Goal: Communication & Community: Share content

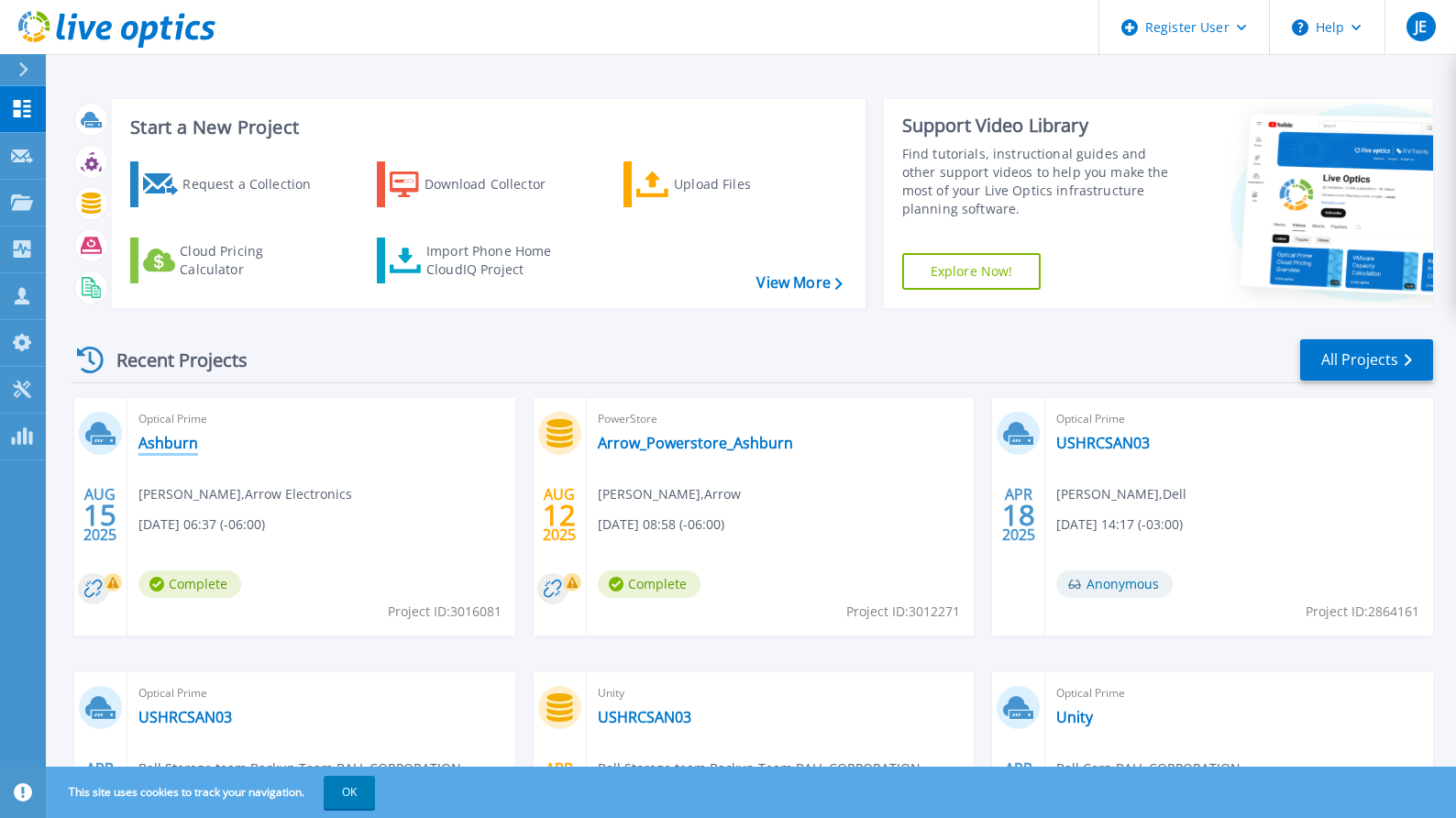
click at [167, 441] on link "Ashburn" at bounding box center [169, 443] width 59 height 18
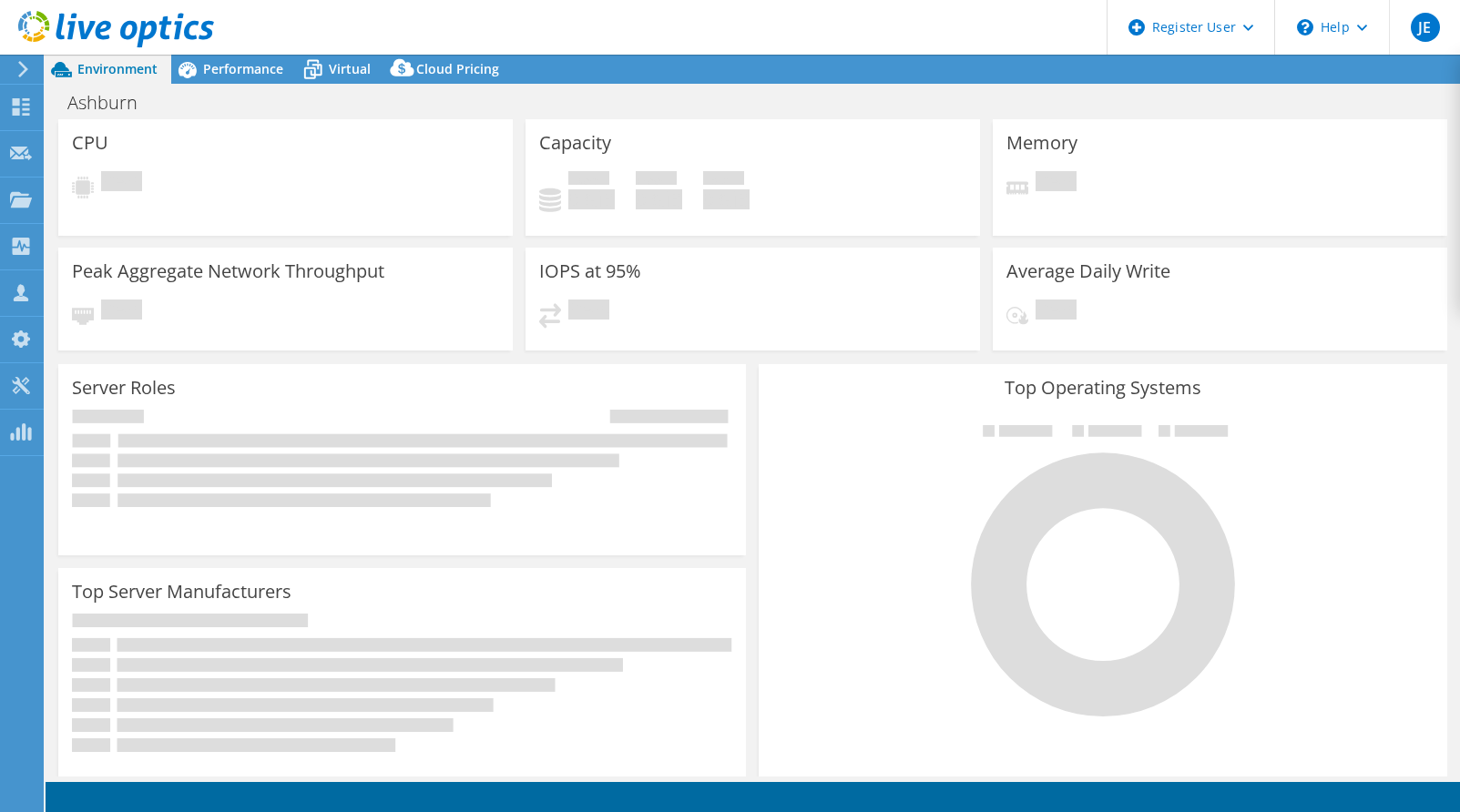
select select "USD"
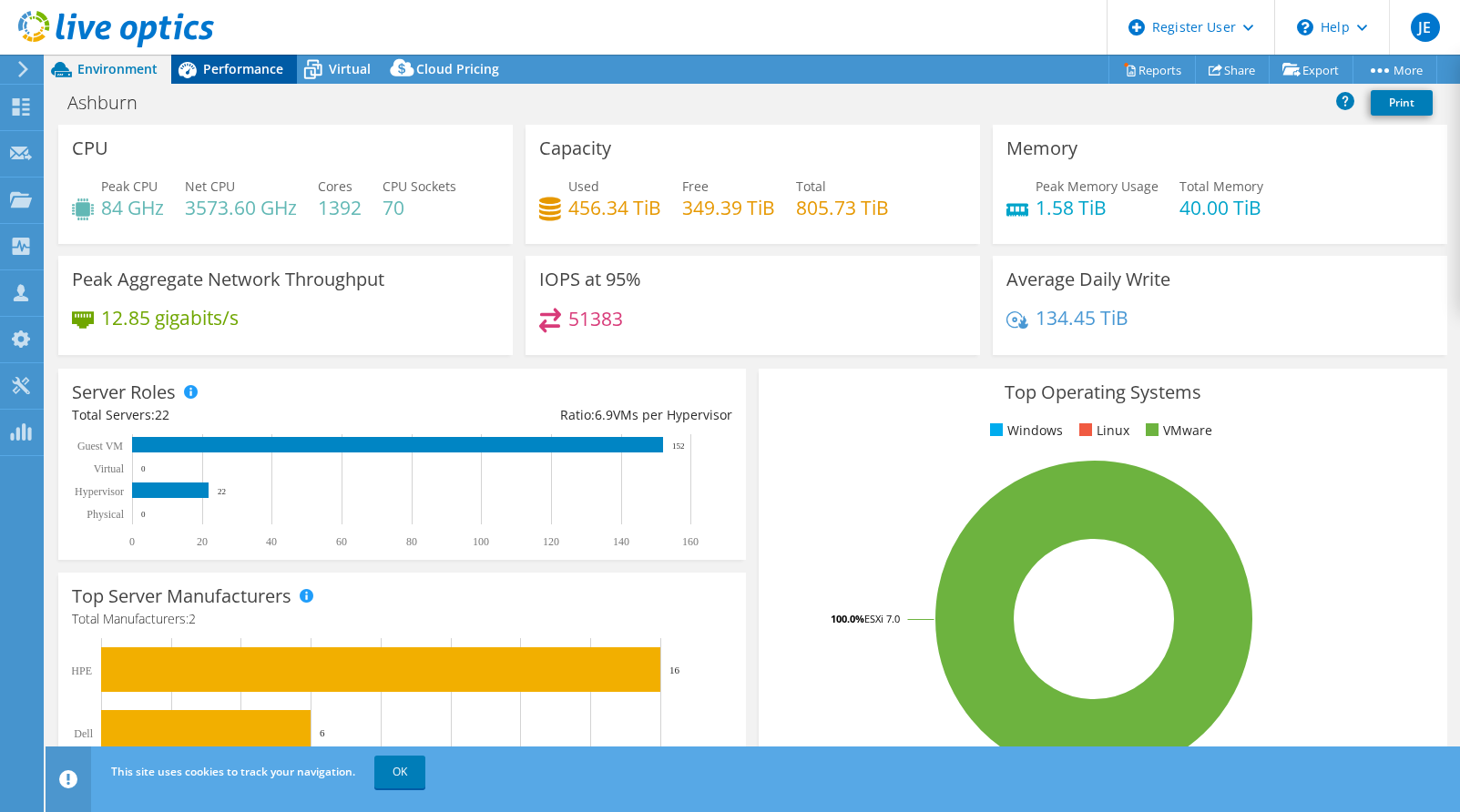
click at [255, 67] on span "Performance" at bounding box center [243, 68] width 80 height 17
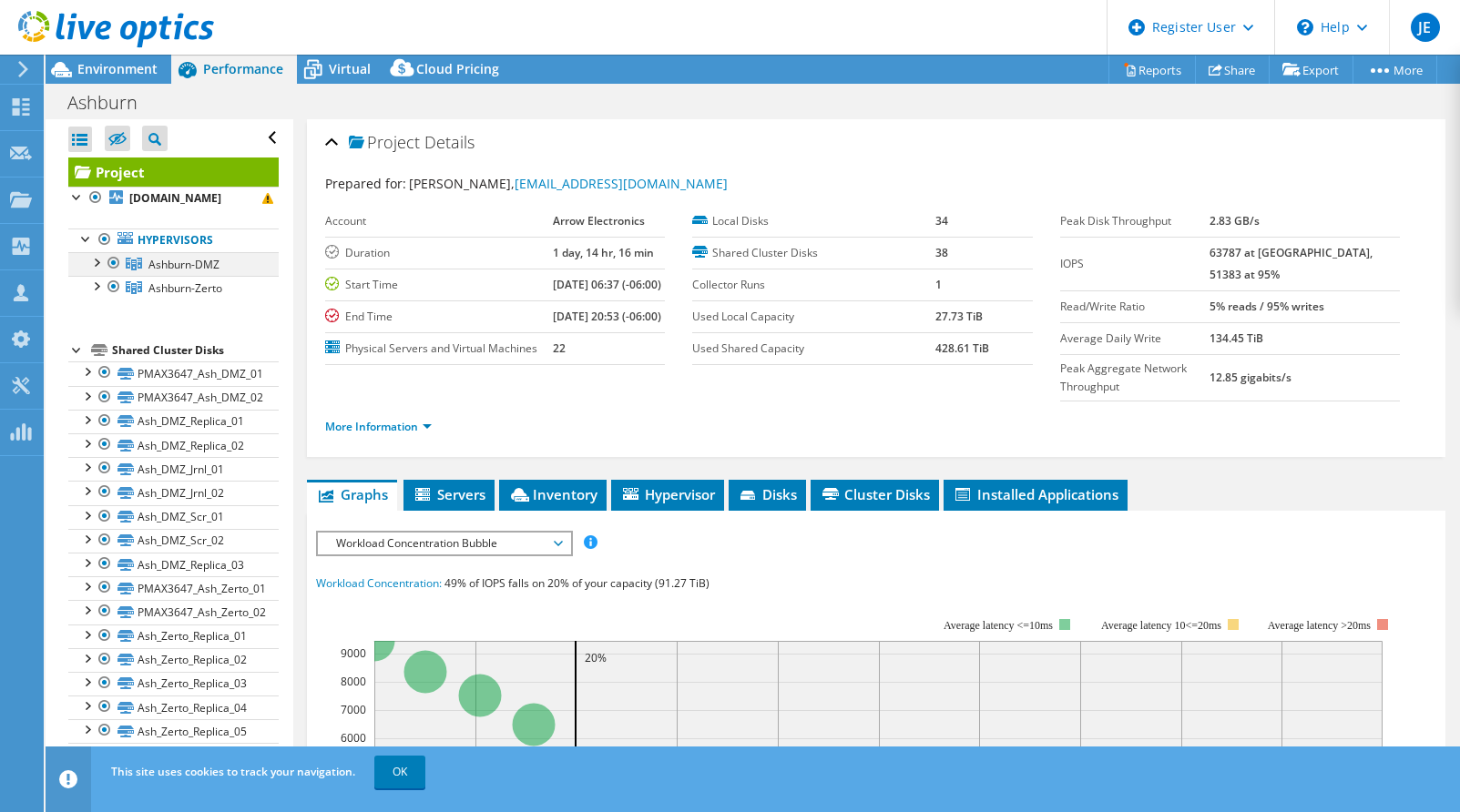
click at [100, 261] on div at bounding box center [95, 261] width 18 height 18
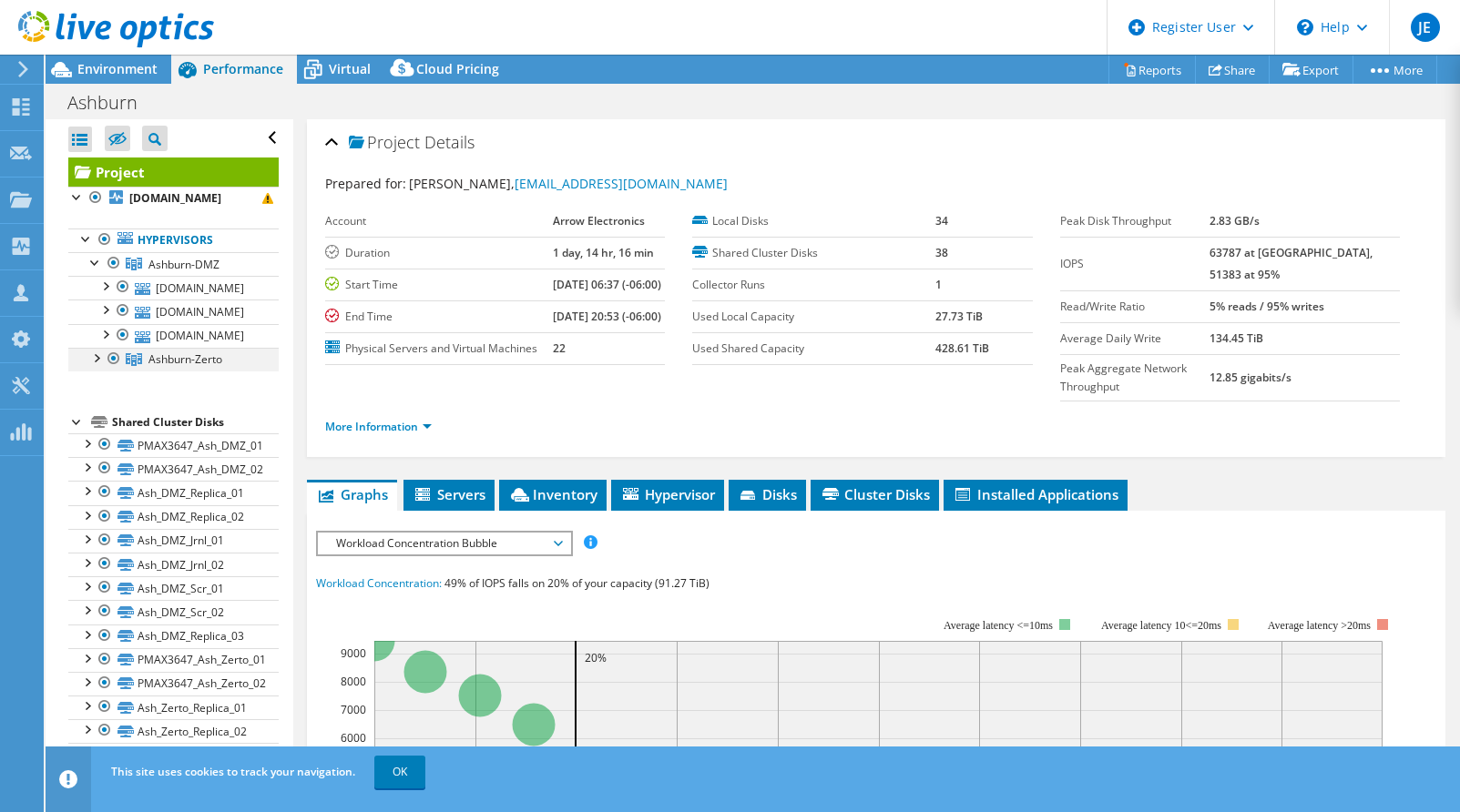
click at [96, 352] on div at bounding box center [95, 357] width 18 height 18
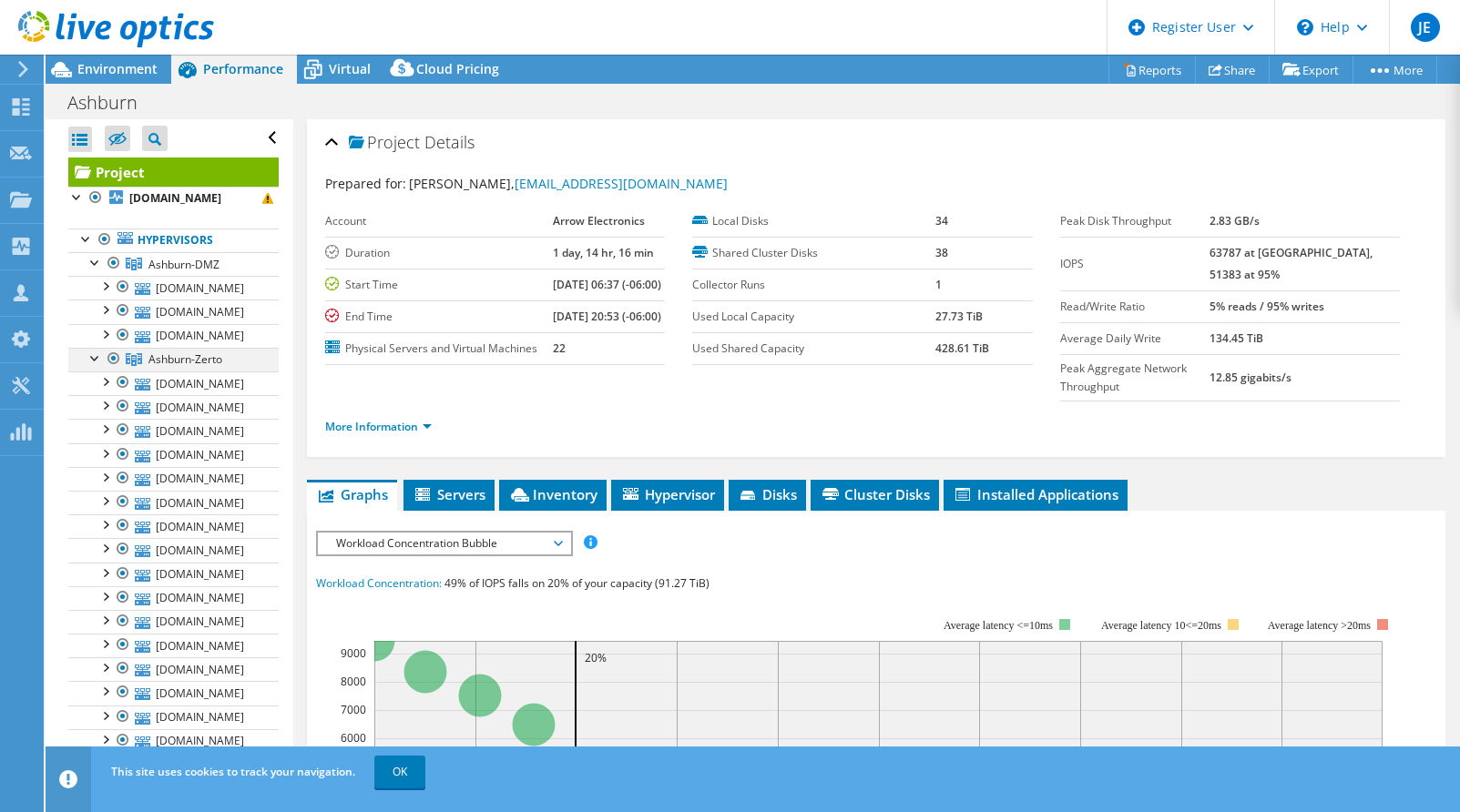
click at [94, 356] on div at bounding box center [95, 357] width 18 height 18
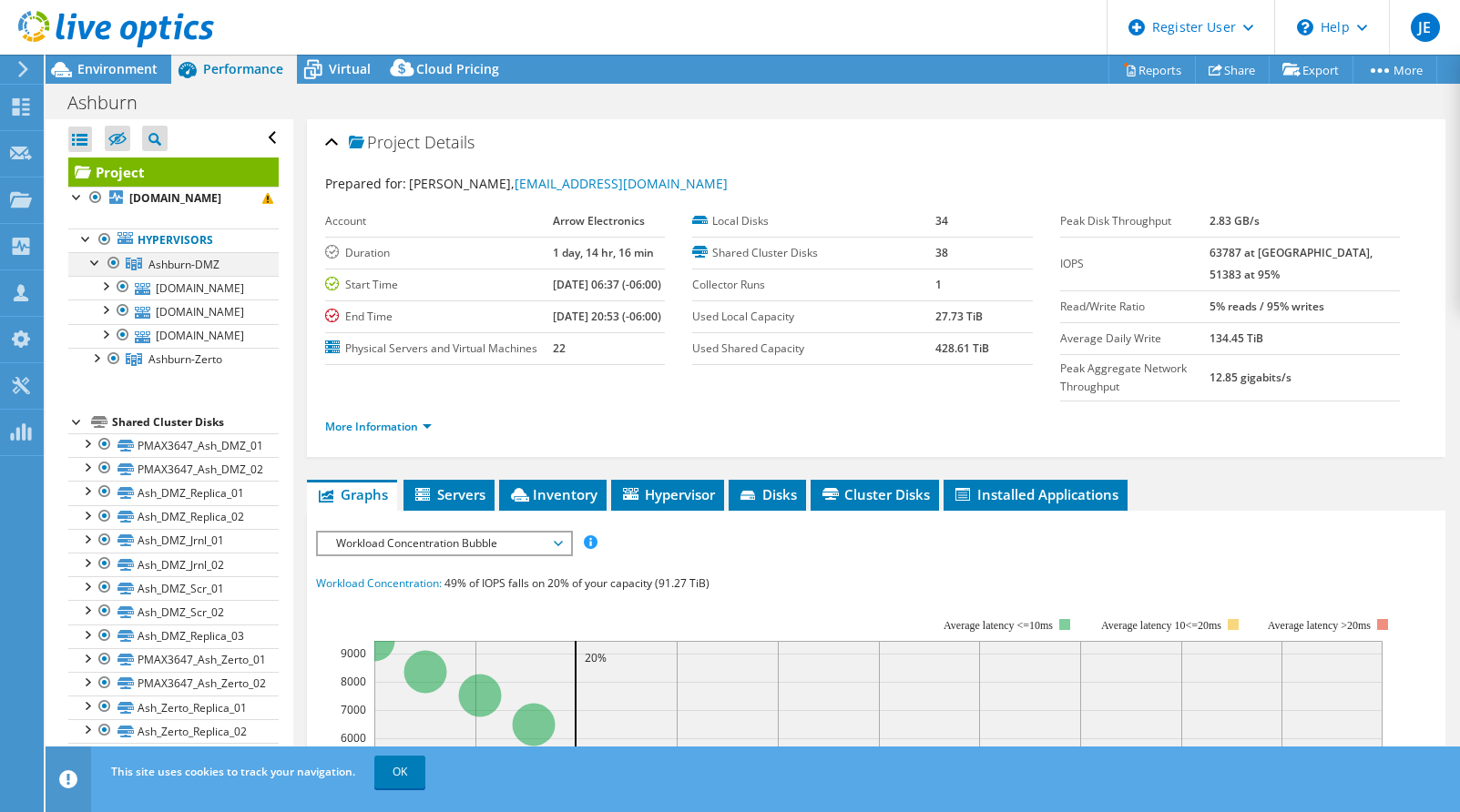
click at [92, 268] on div at bounding box center [95, 261] width 18 height 18
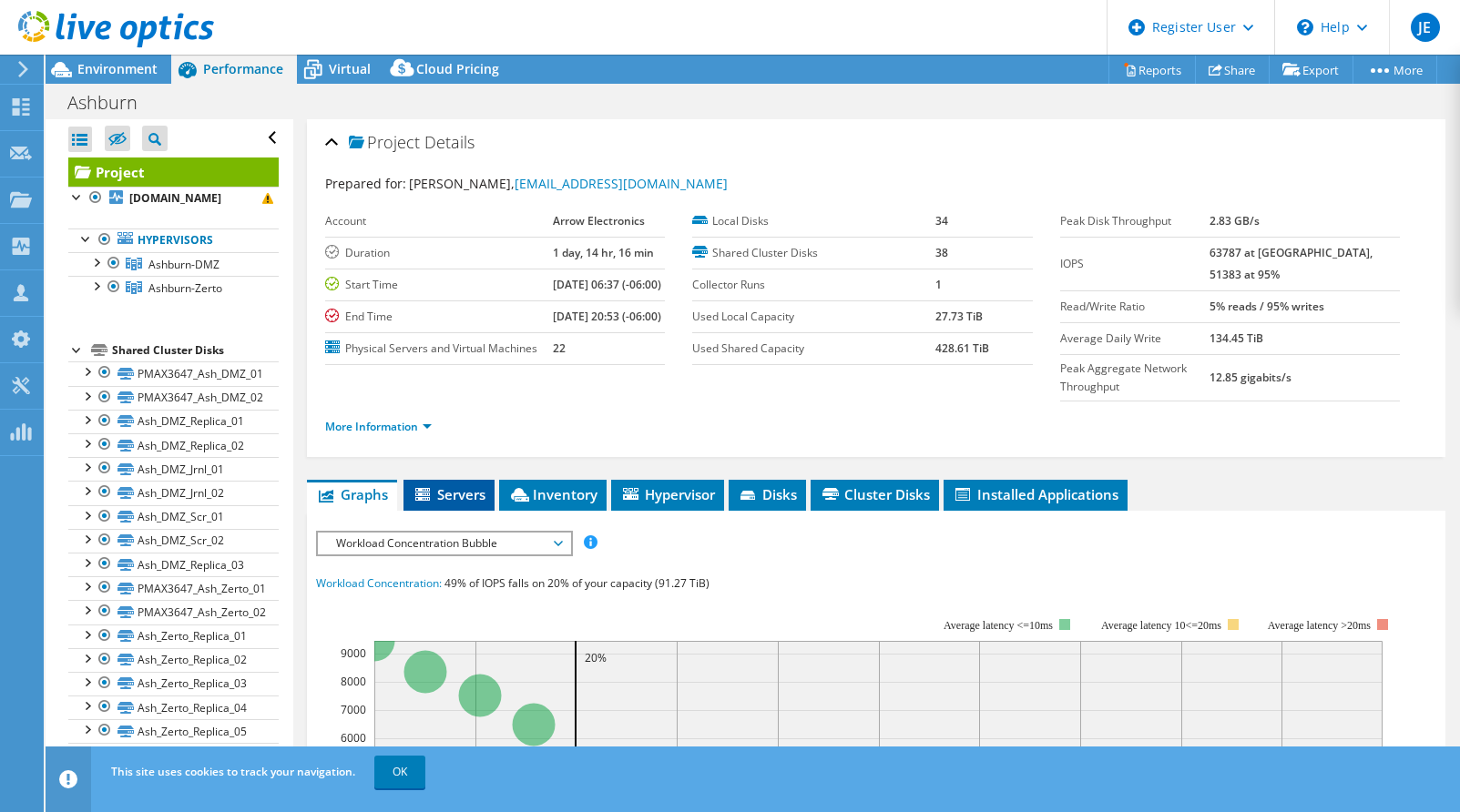
click at [454, 503] on span "Servers" at bounding box center [449, 493] width 73 height 18
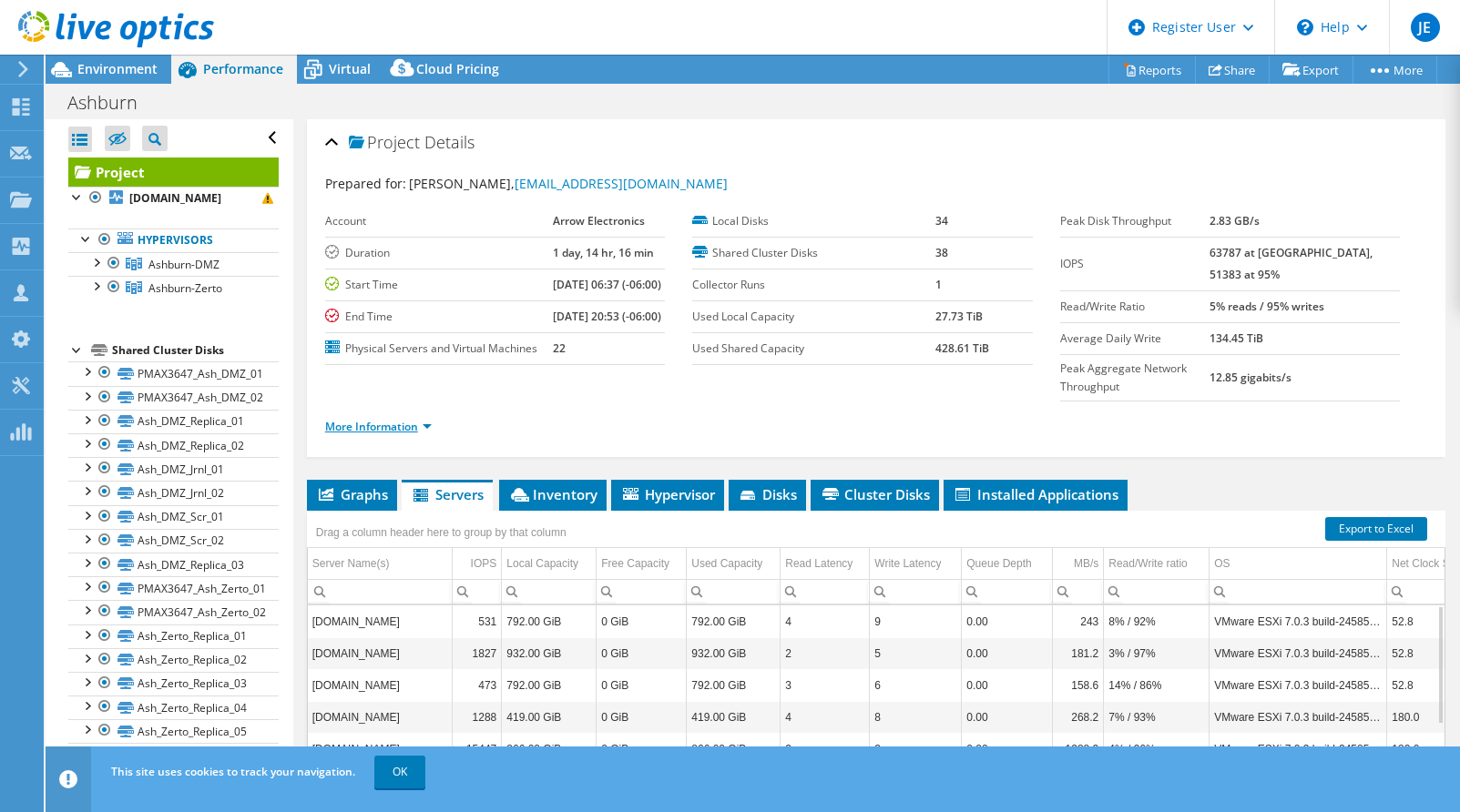
click at [404, 435] on link "More Information" at bounding box center [379, 426] width 107 height 15
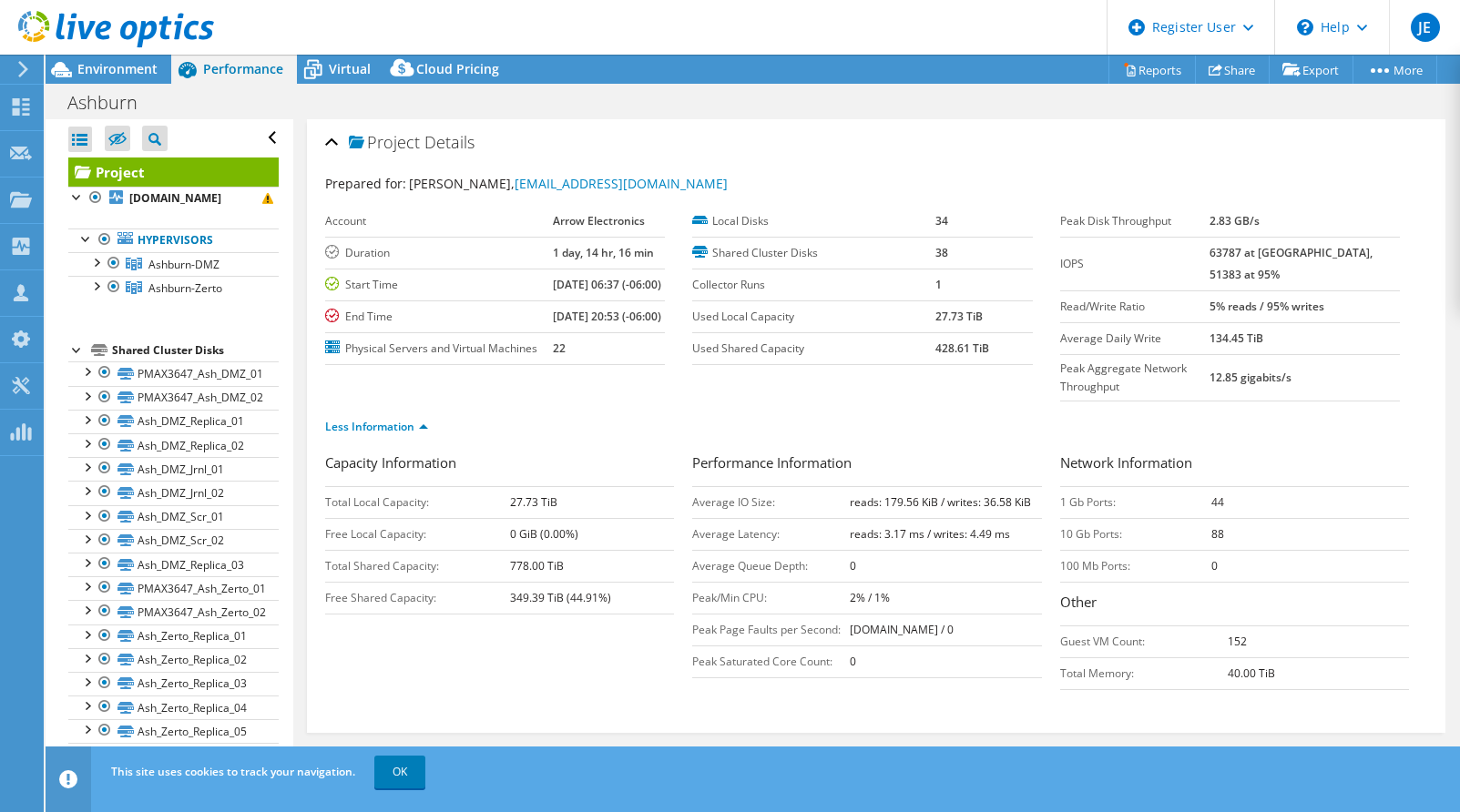
drag, startPoint x: 347, startPoint y: 68, endPoint x: 353, endPoint y: 96, distance: 28.6
click at [347, 68] on span "Virtual" at bounding box center [350, 68] width 42 height 17
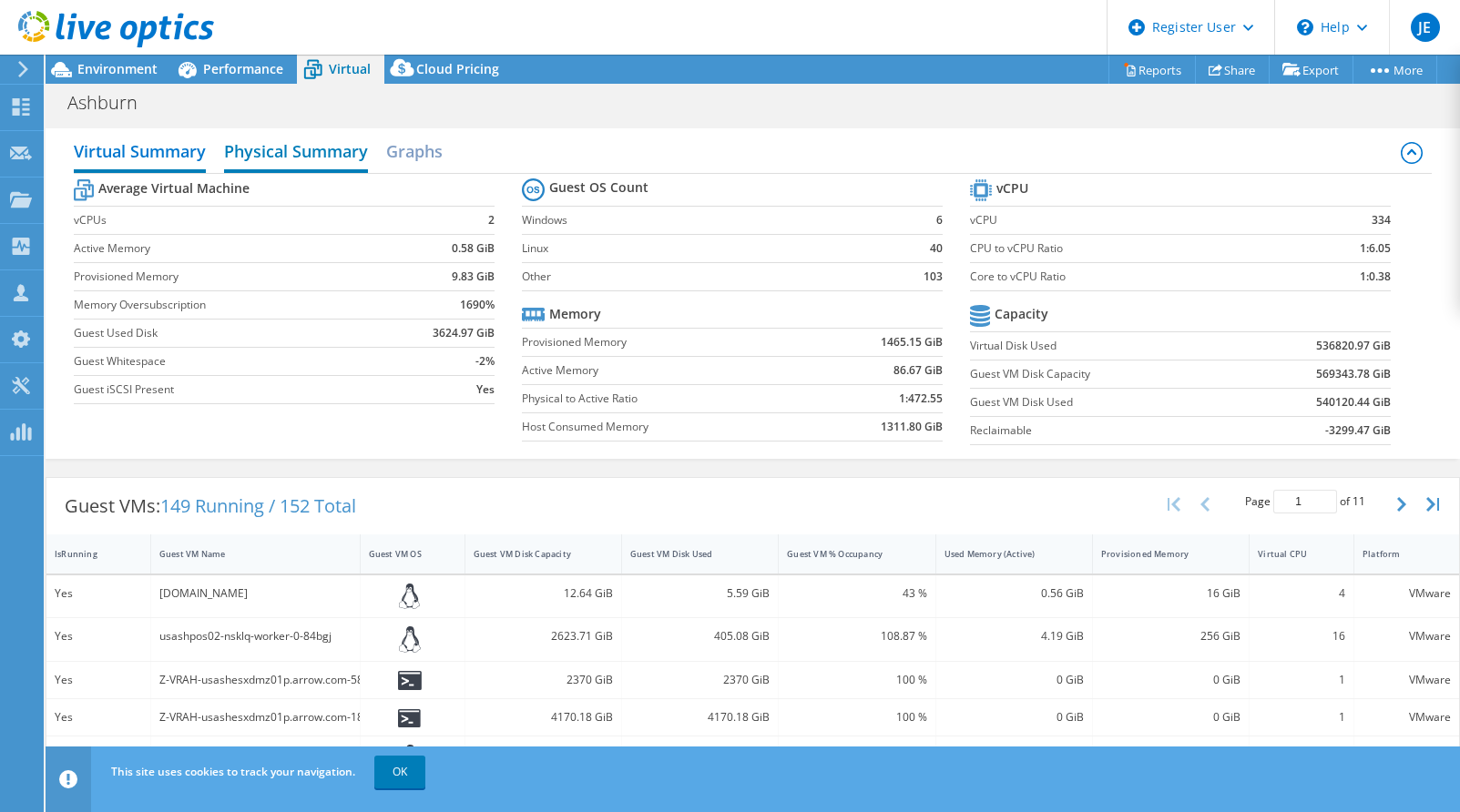
click at [337, 154] on h2 "Physical Summary" at bounding box center [296, 153] width 144 height 40
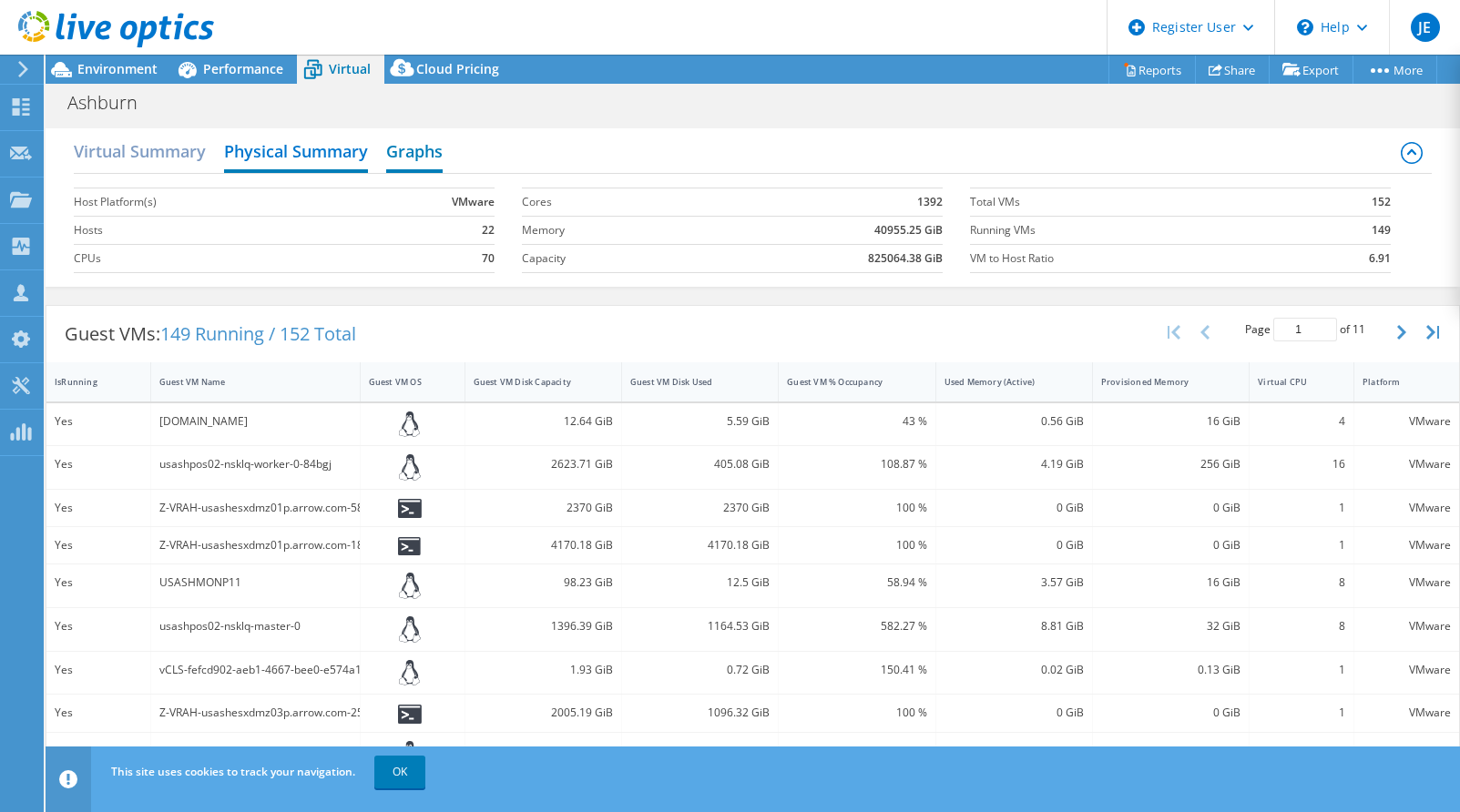
click at [415, 160] on h2 "Graphs" at bounding box center [414, 153] width 56 height 40
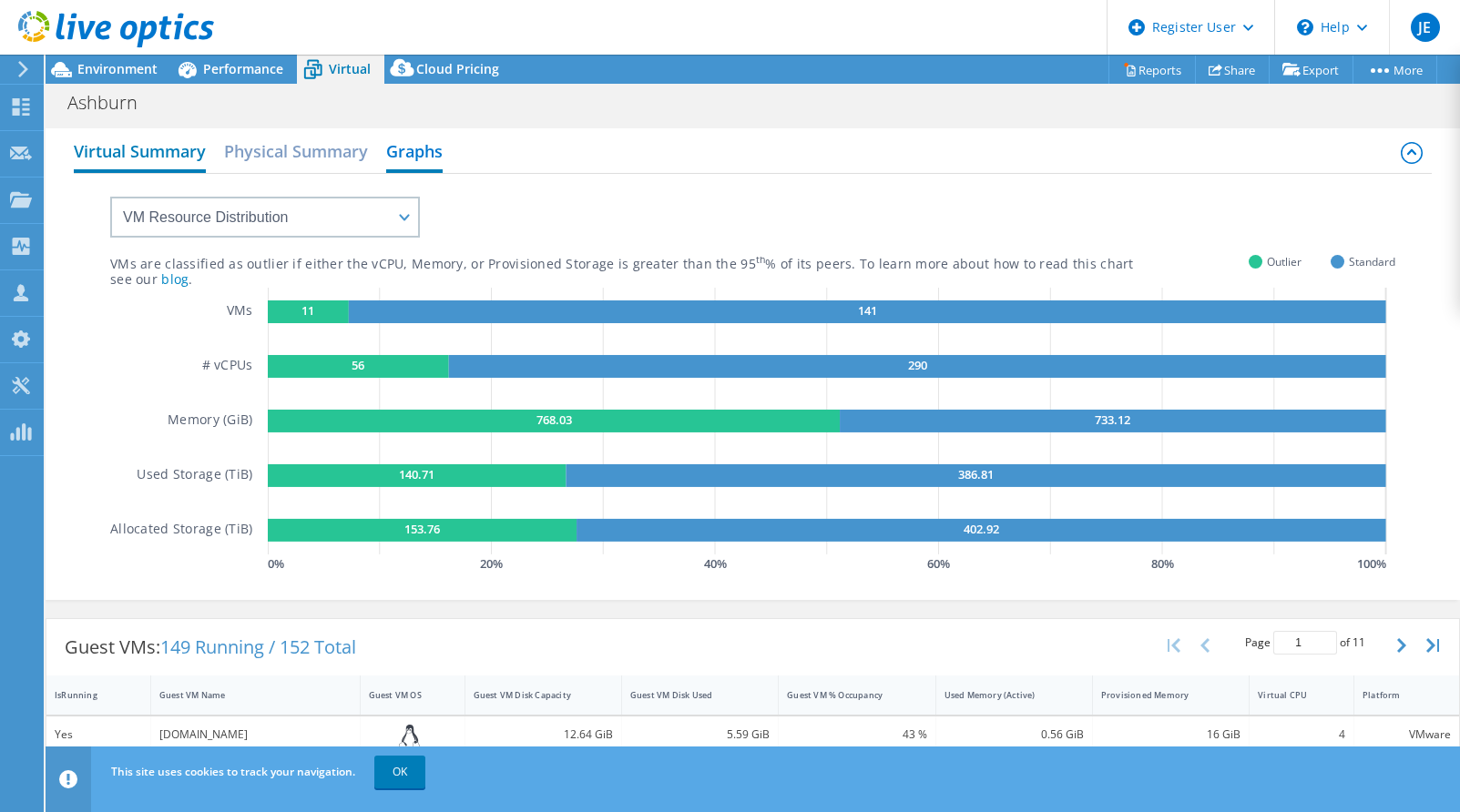
click at [142, 152] on h2 "Virtual Summary" at bounding box center [140, 153] width 132 height 40
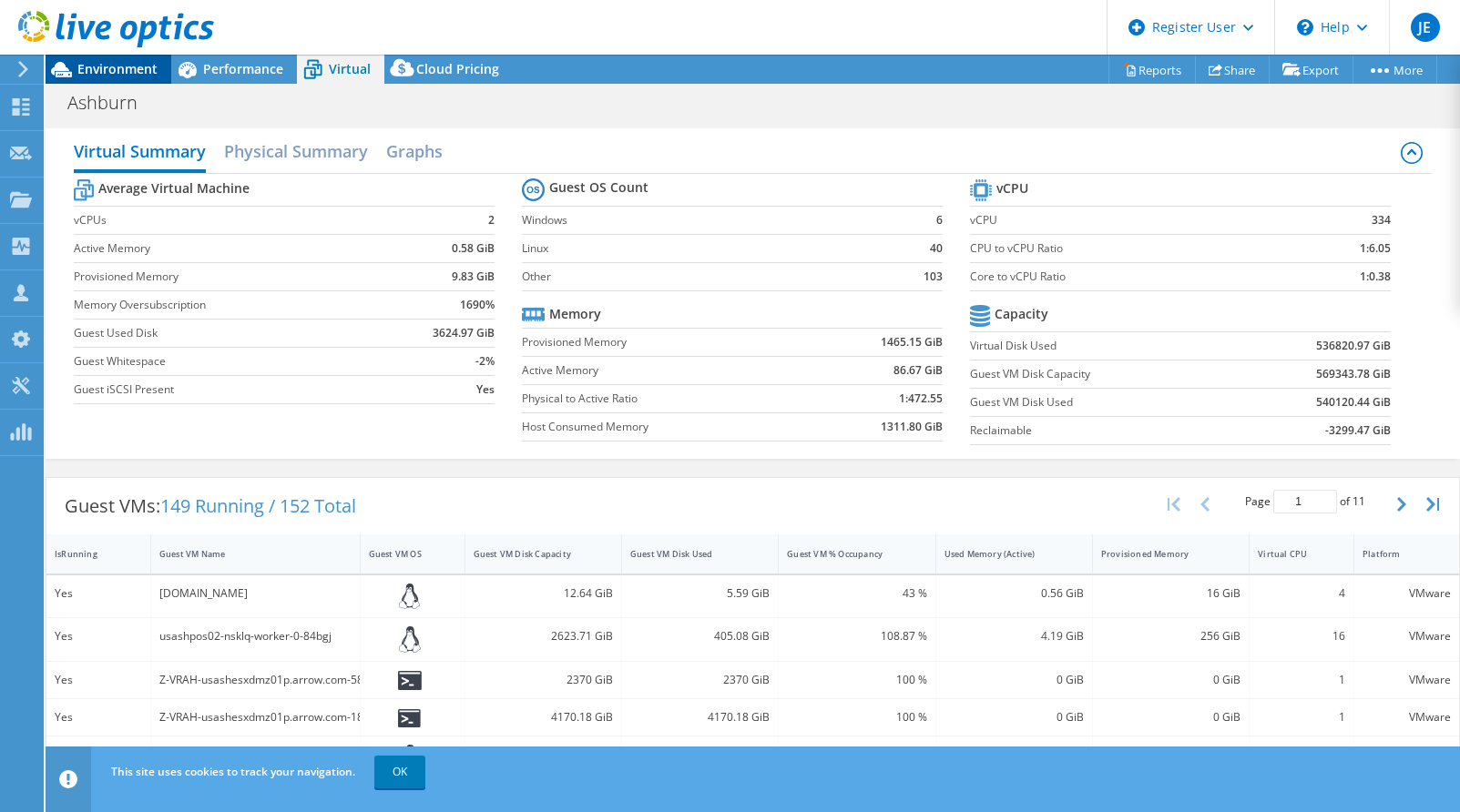
click at [107, 69] on span "Environment" at bounding box center [117, 68] width 80 height 17
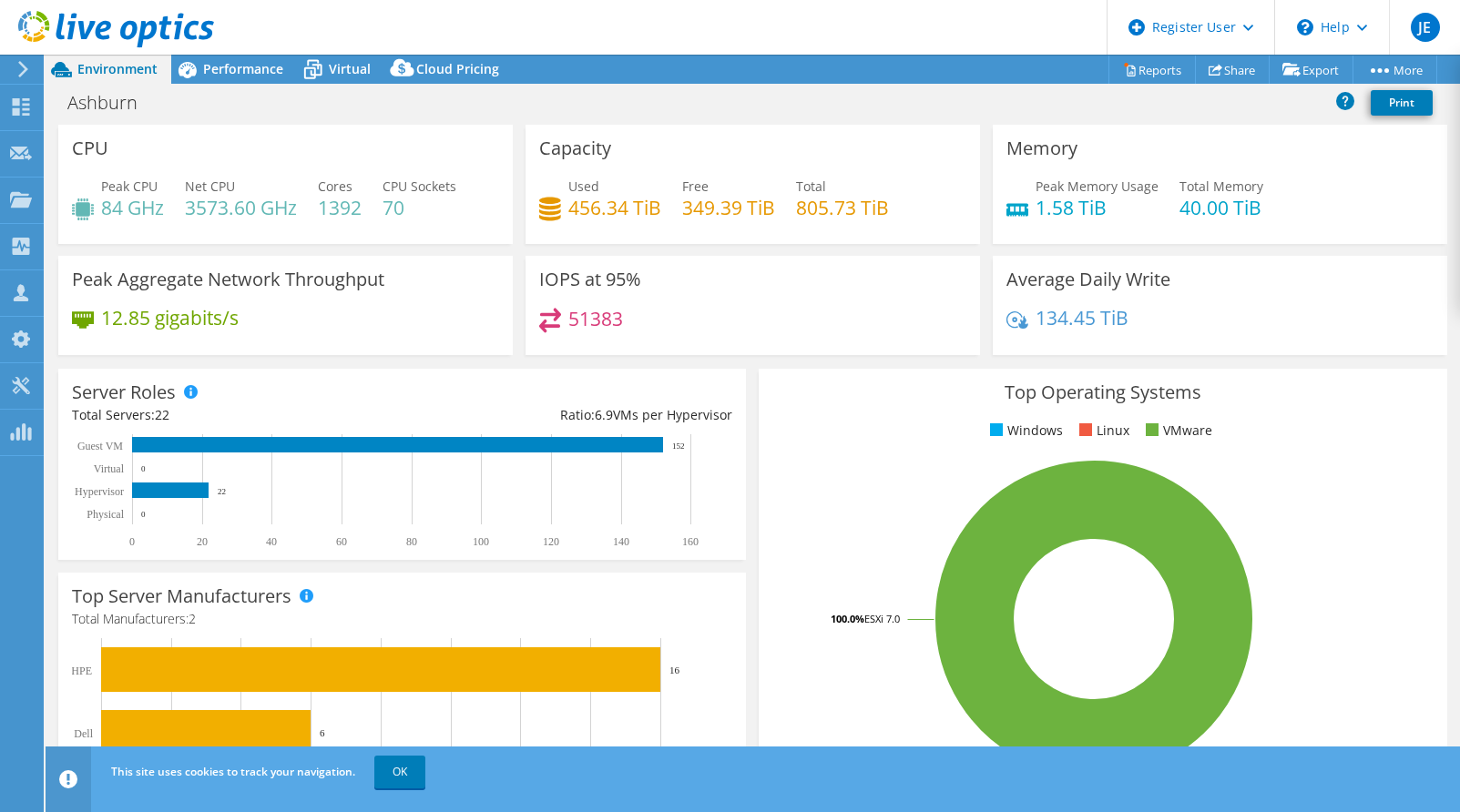
click at [657, 32] on header "JE Dell User Jeff Engel Jeff.Engel@dell.com Dell My Profile Log Out \n Help Exp…" at bounding box center [730, 27] width 1460 height 54
click at [1215, 69] on link "Share" at bounding box center [1232, 69] width 75 height 29
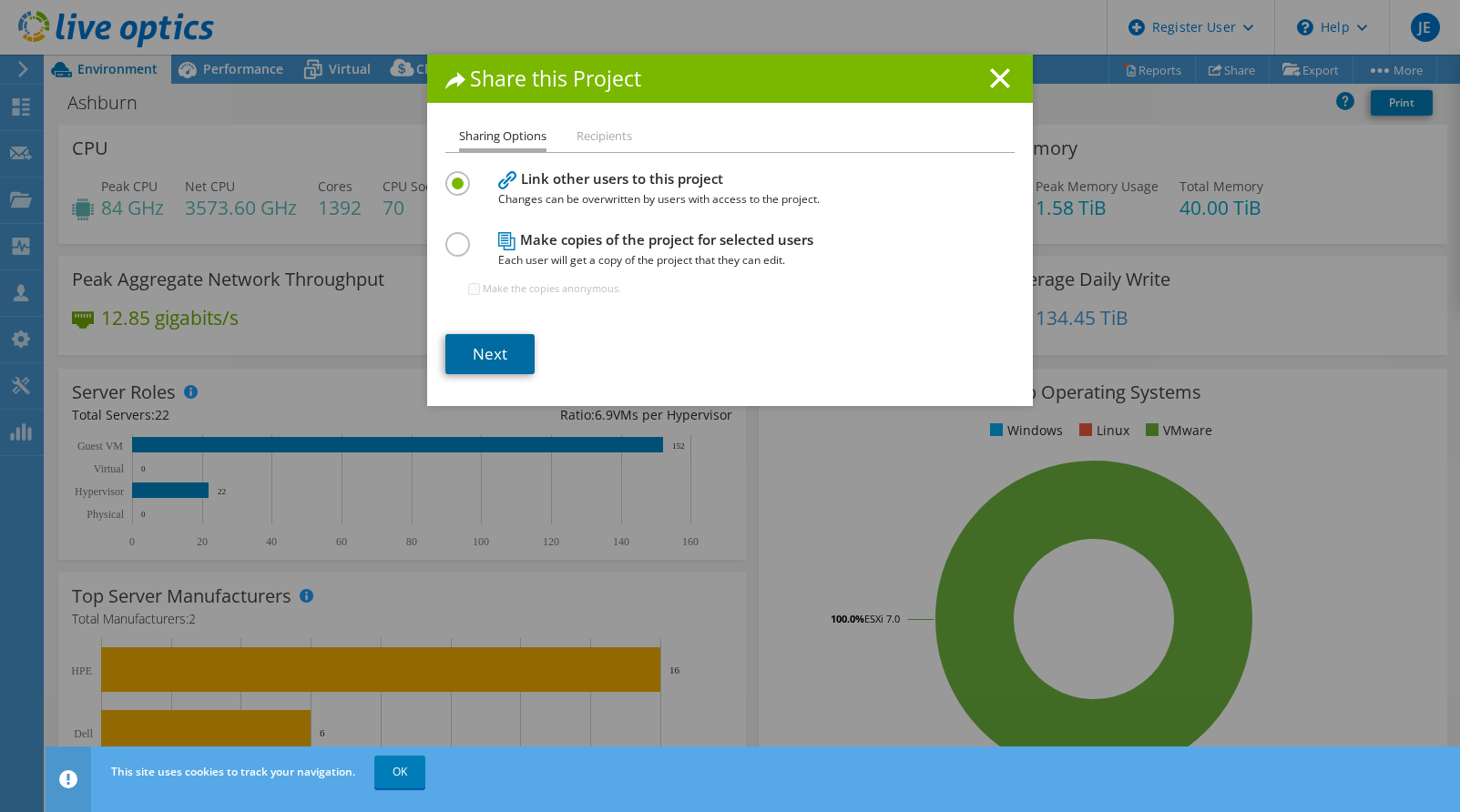
click at [490, 344] on link "Next" at bounding box center [490, 354] width 89 height 40
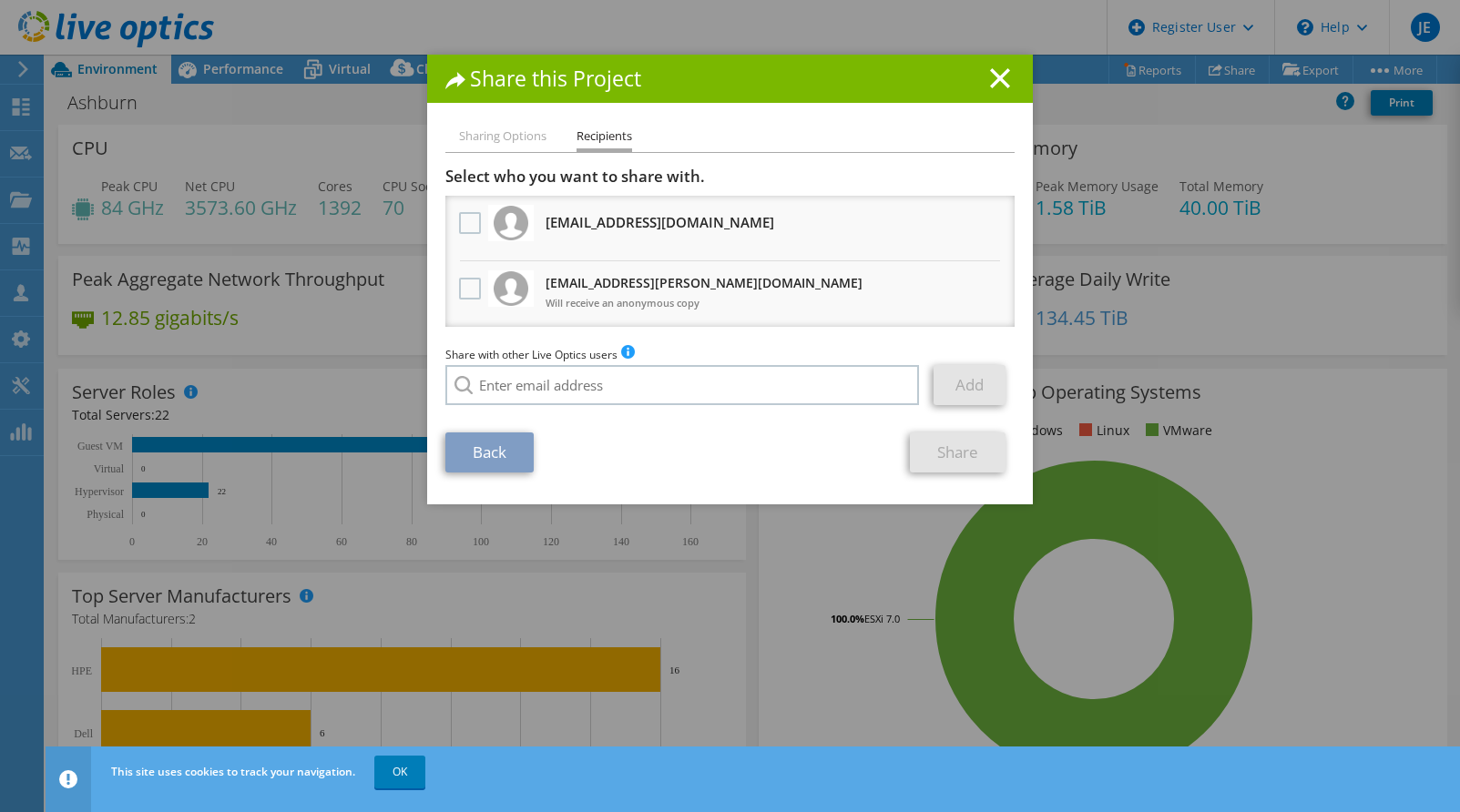
click at [466, 296] on label at bounding box center [473, 288] width 27 height 22
click at [0, 0] on input "checkbox" at bounding box center [0, 0] width 0 height 0
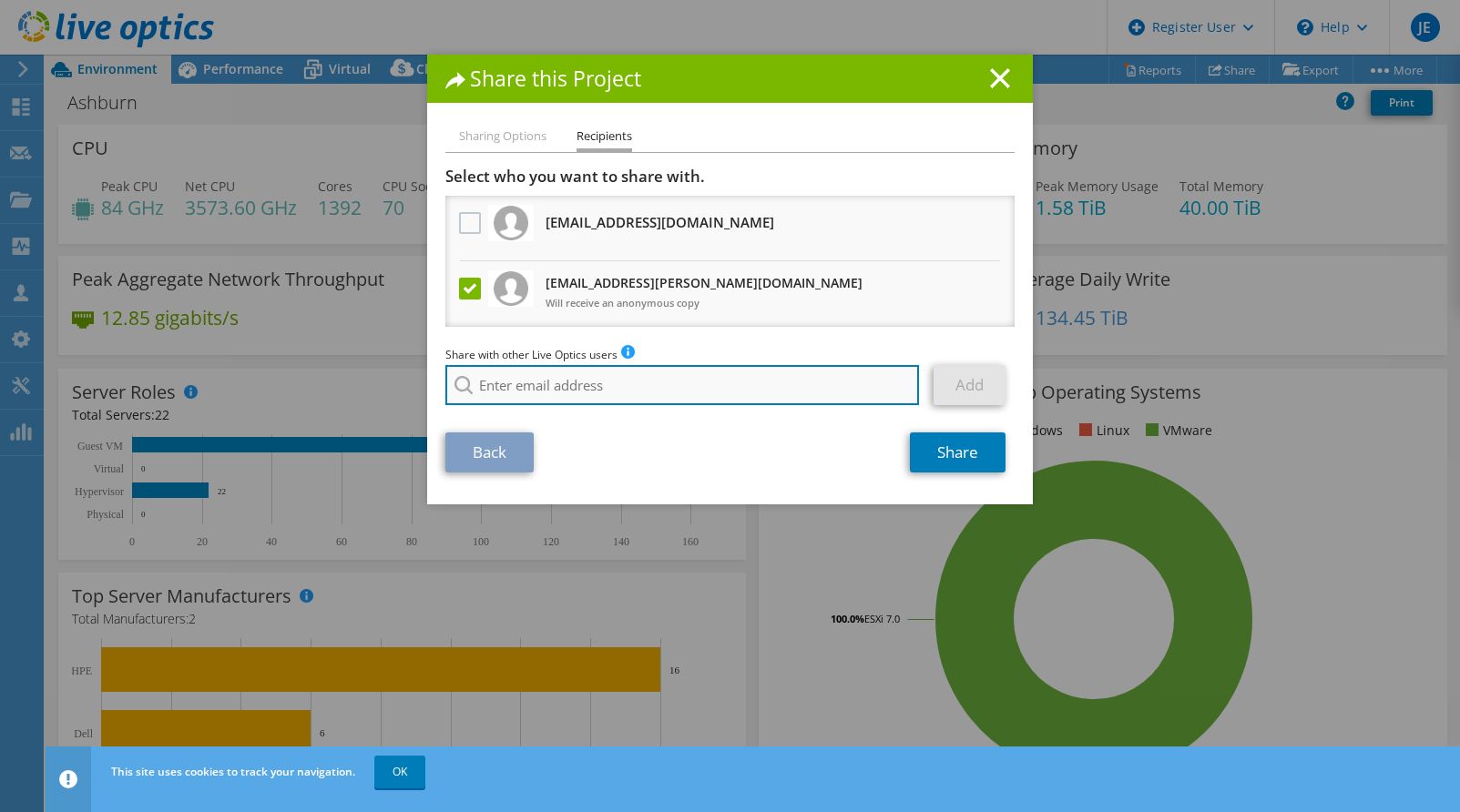
drag, startPoint x: 521, startPoint y: 382, endPoint x: 554, endPoint y: 385, distance: 33.1
click at [524, 382] on input "search" at bounding box center [682, 385] width 474 height 40
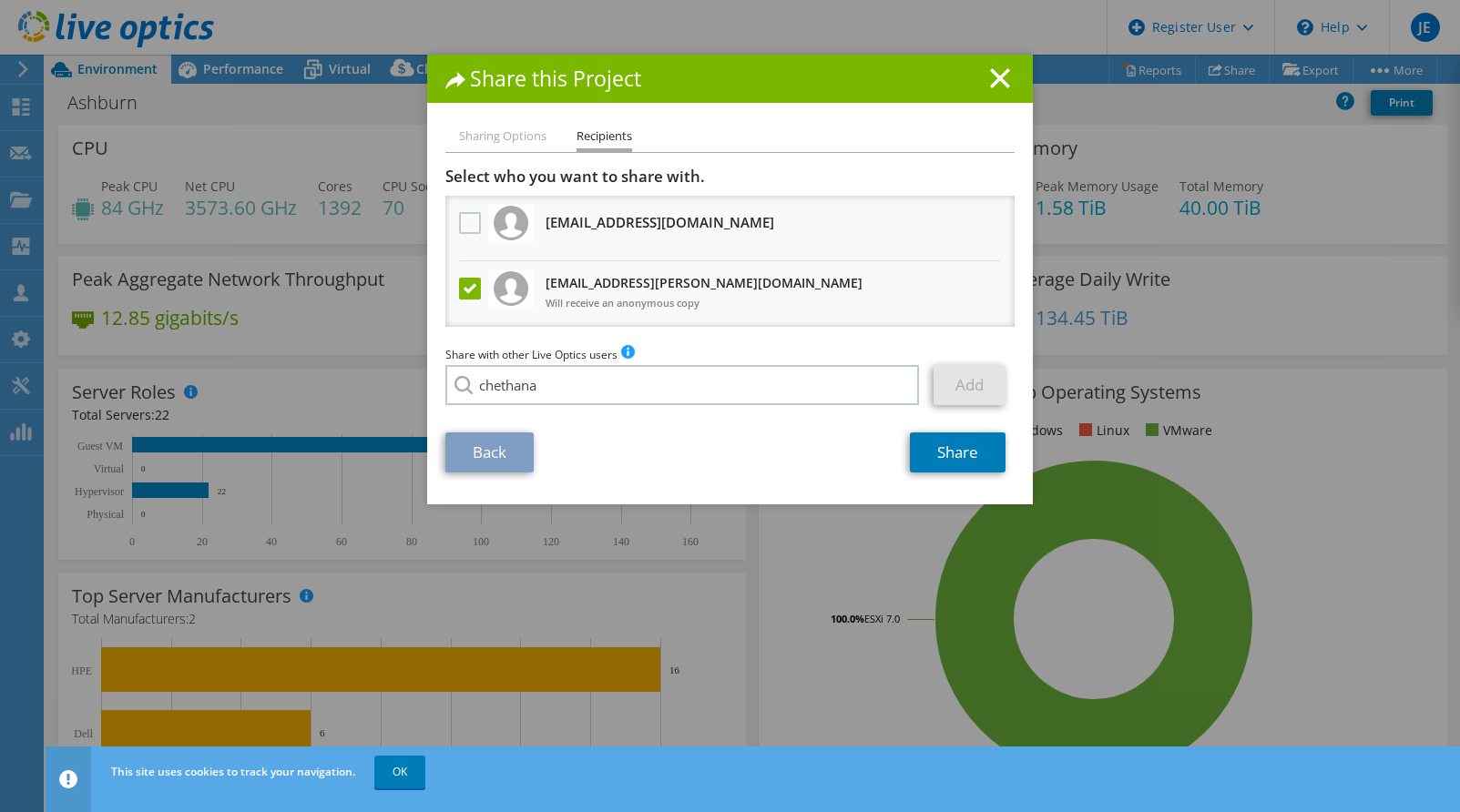
click at [624, 407] on li "Chethana.Prabhu@dell.com" at bounding box center [550, 397] width 209 height 22
type input "Chethana.Prabhu@dell.com"
click at [962, 380] on link "Add" at bounding box center [969, 385] width 72 height 40
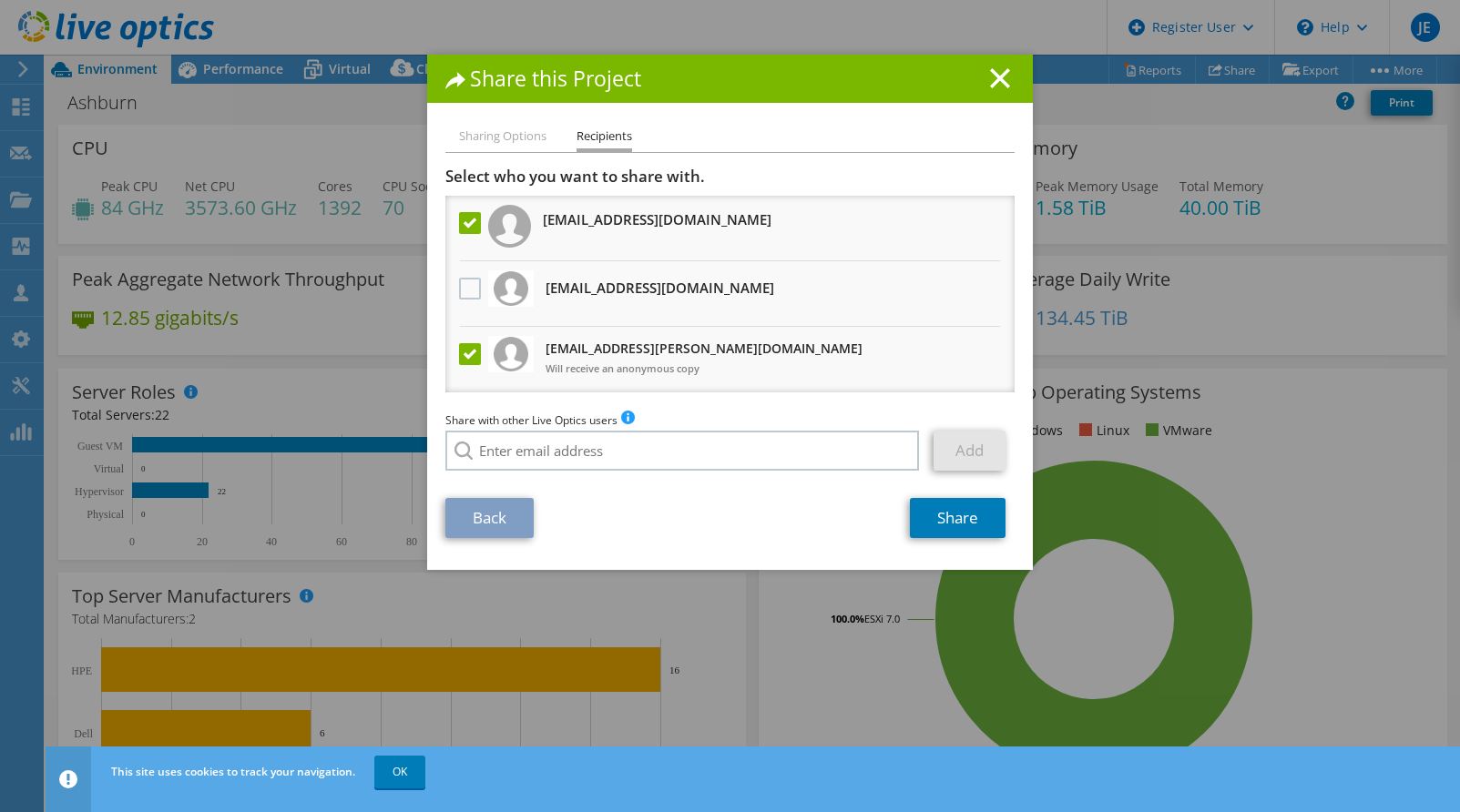
click at [687, 513] on div "Back Share" at bounding box center [730, 518] width 569 height 40
click at [676, 456] on input "search" at bounding box center [682, 451] width 474 height 40
type input "f"
click at [609, 481] on li "Ed.Foedish@dell.com" at bounding box center [550, 474] width 209 height 22
type input "Ed.Foedish@dell.com"
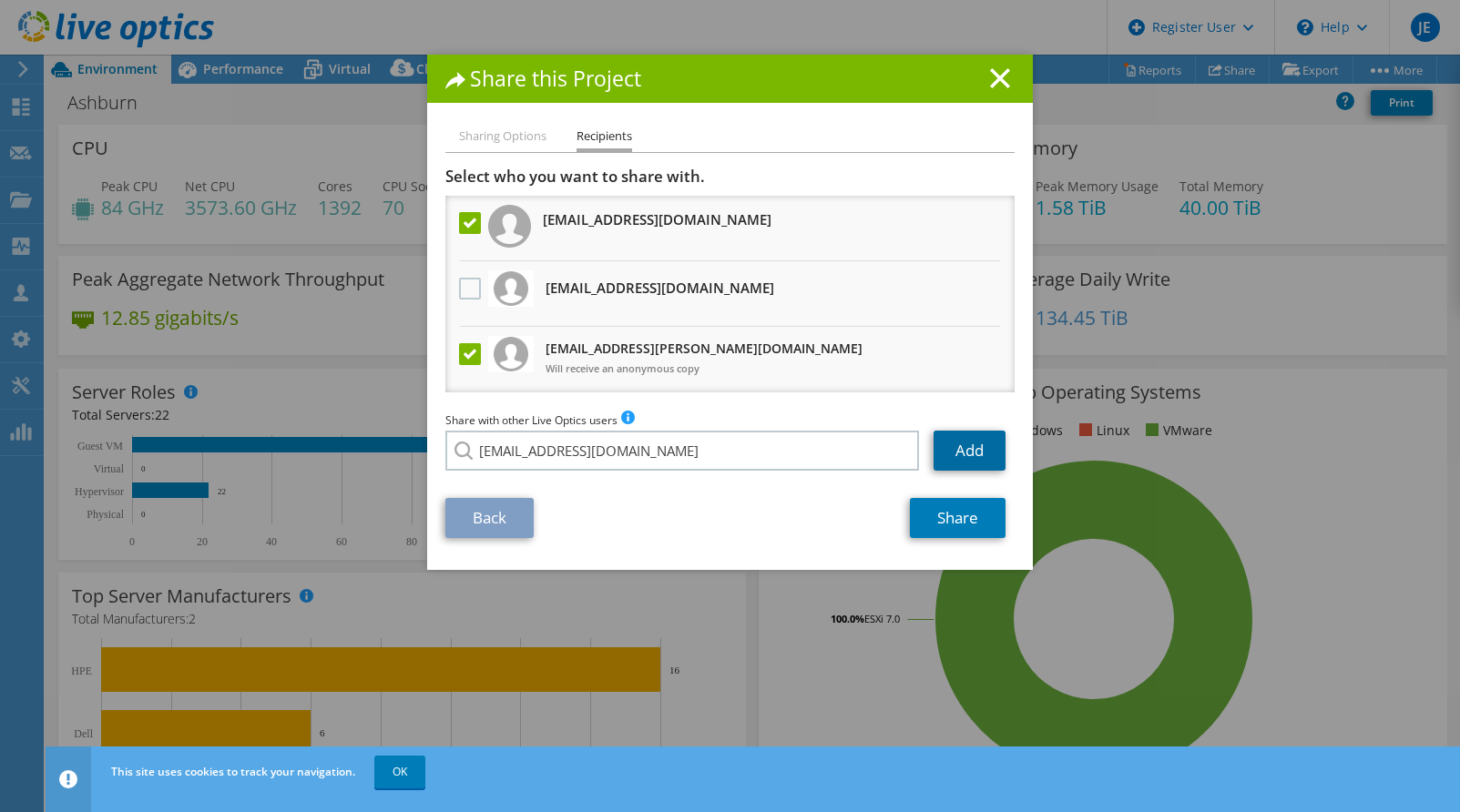
click at [968, 448] on link "Add" at bounding box center [969, 451] width 72 height 40
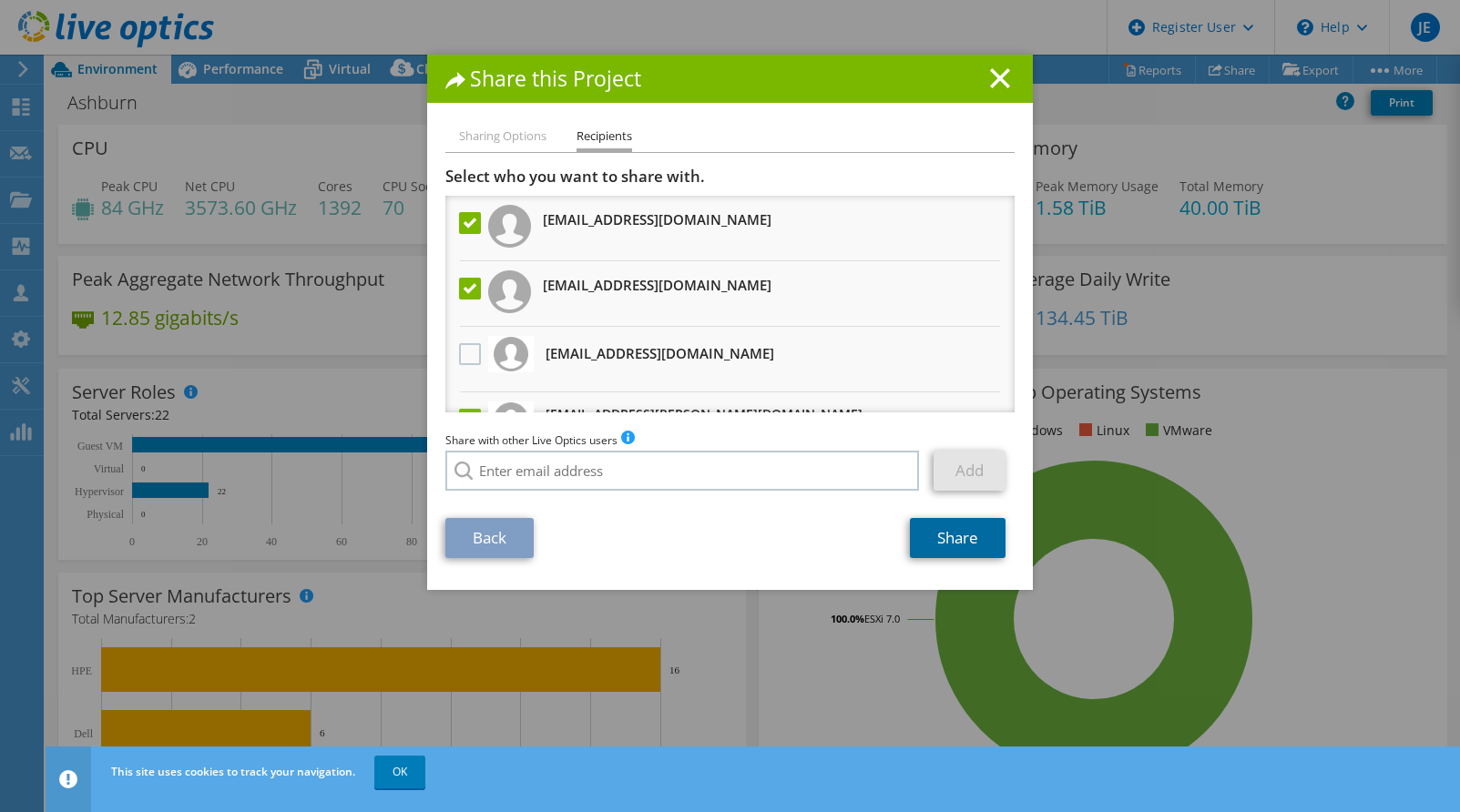
click at [935, 533] on link "Share" at bounding box center [957, 538] width 96 height 40
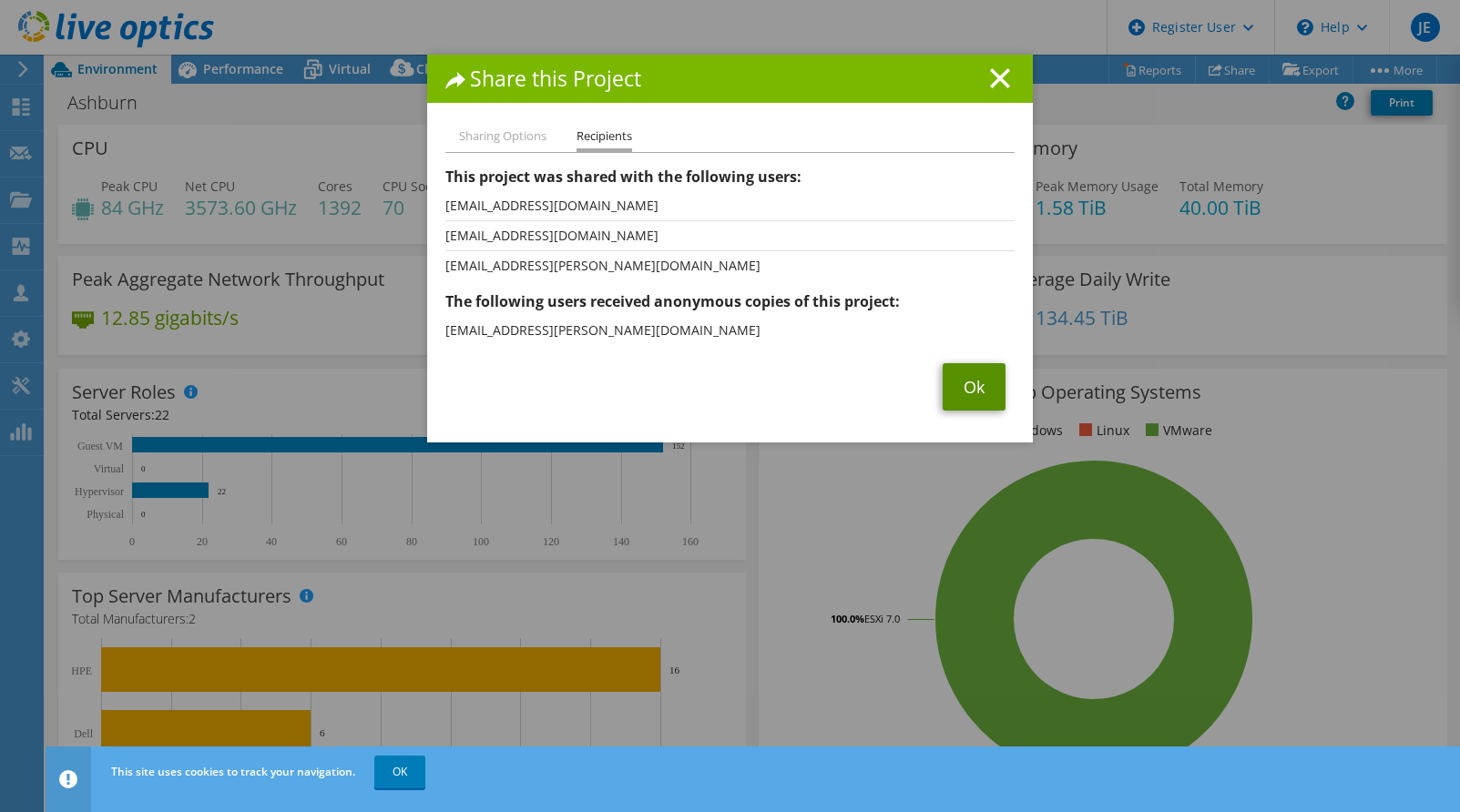
click at [957, 377] on link "Ok" at bounding box center [974, 387] width 63 height 48
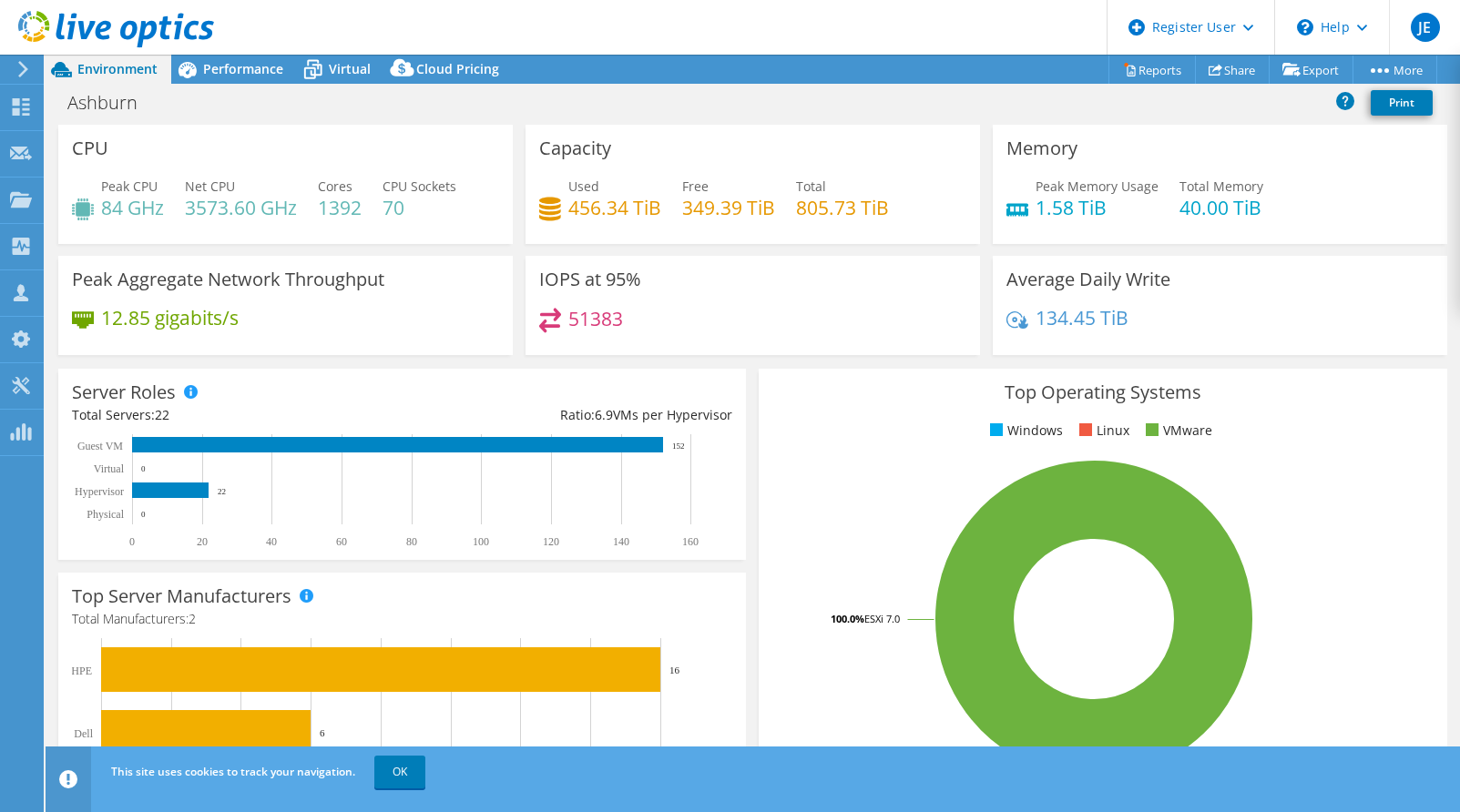
click at [25, 74] on icon at bounding box center [23, 68] width 13 height 16
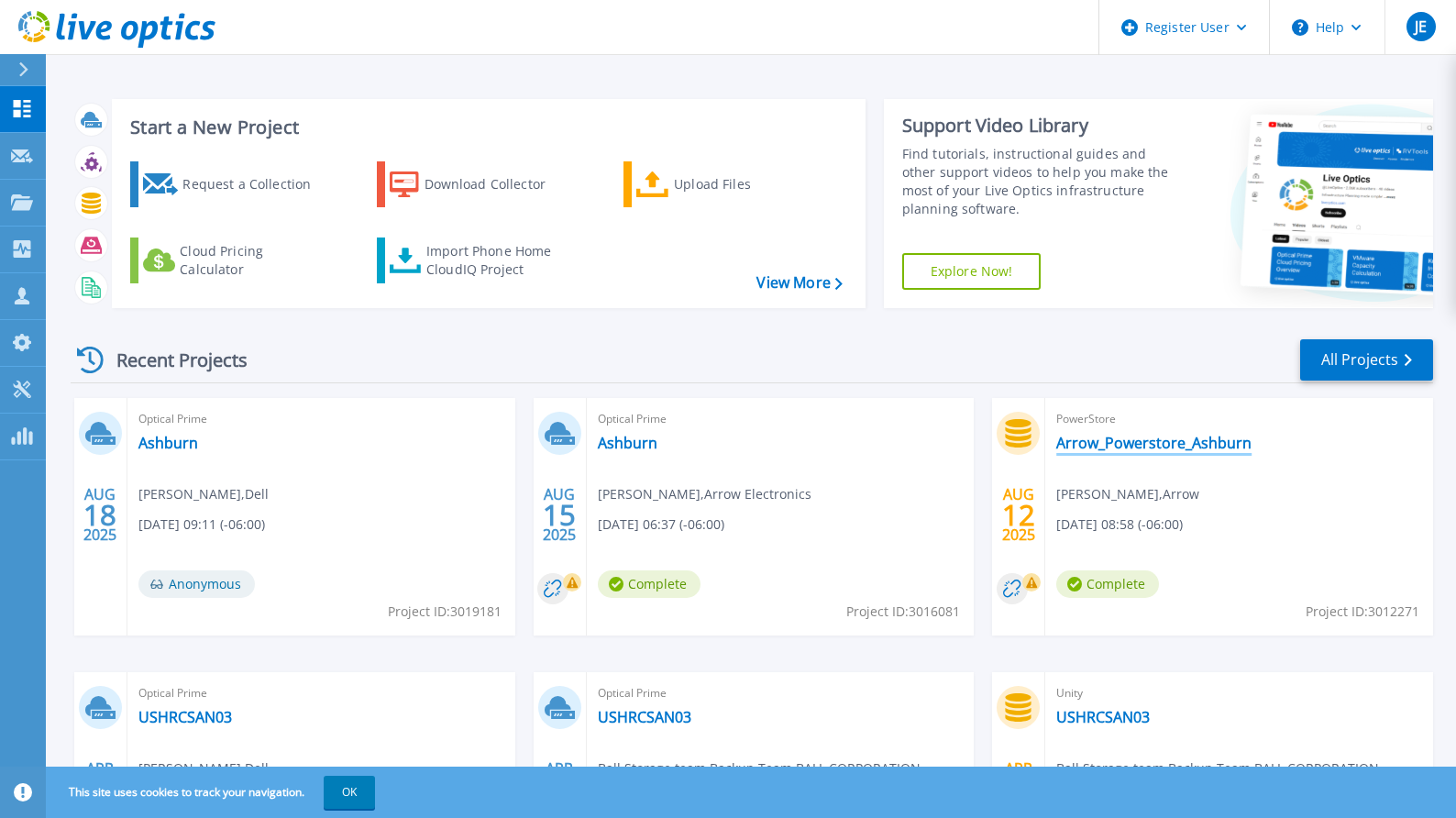
click at [1141, 446] on link "Arrow_Powerstore_Ashburn" at bounding box center [1154, 443] width 195 height 18
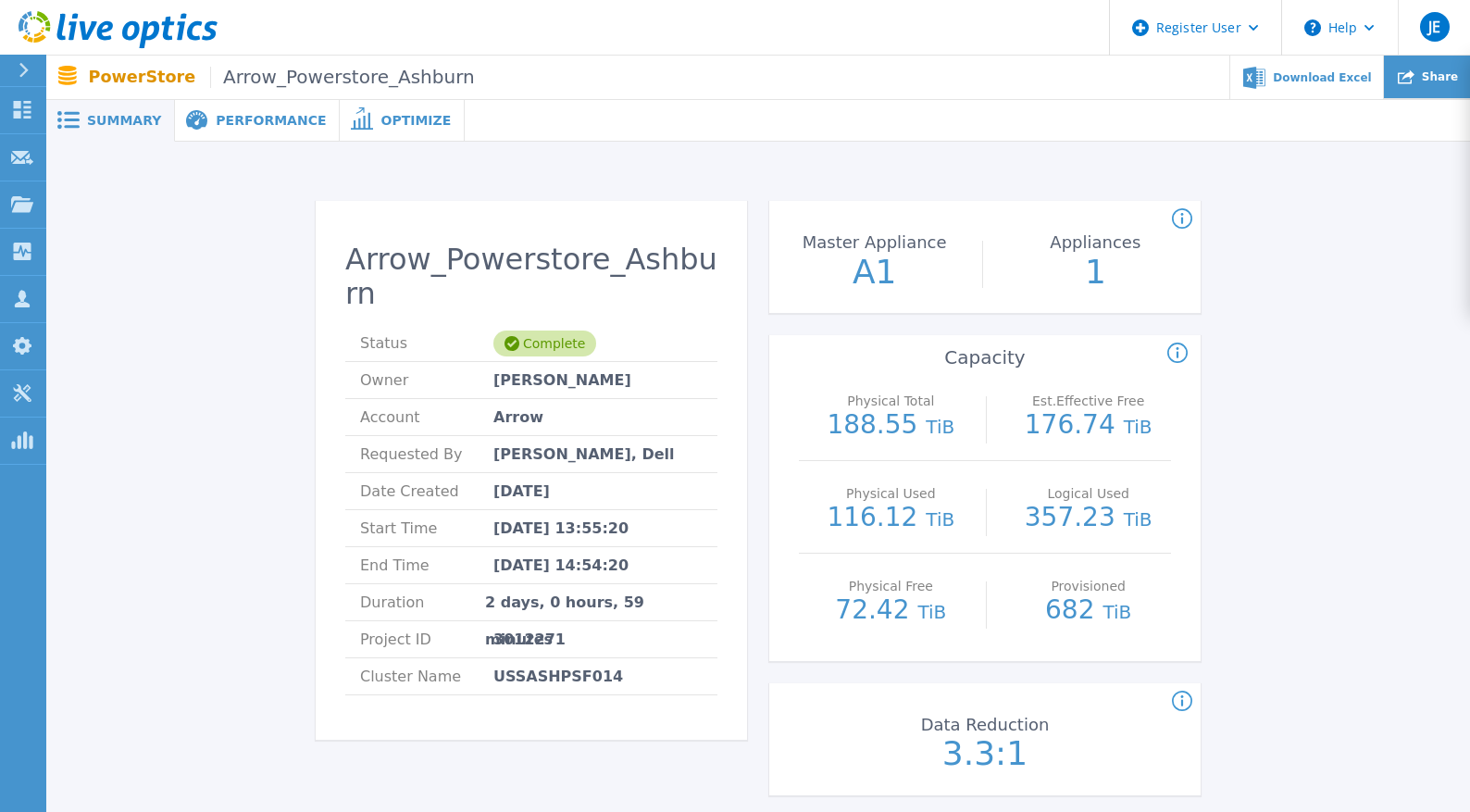
click at [1424, 76] on div "Share" at bounding box center [1426, 76] width 86 height 44
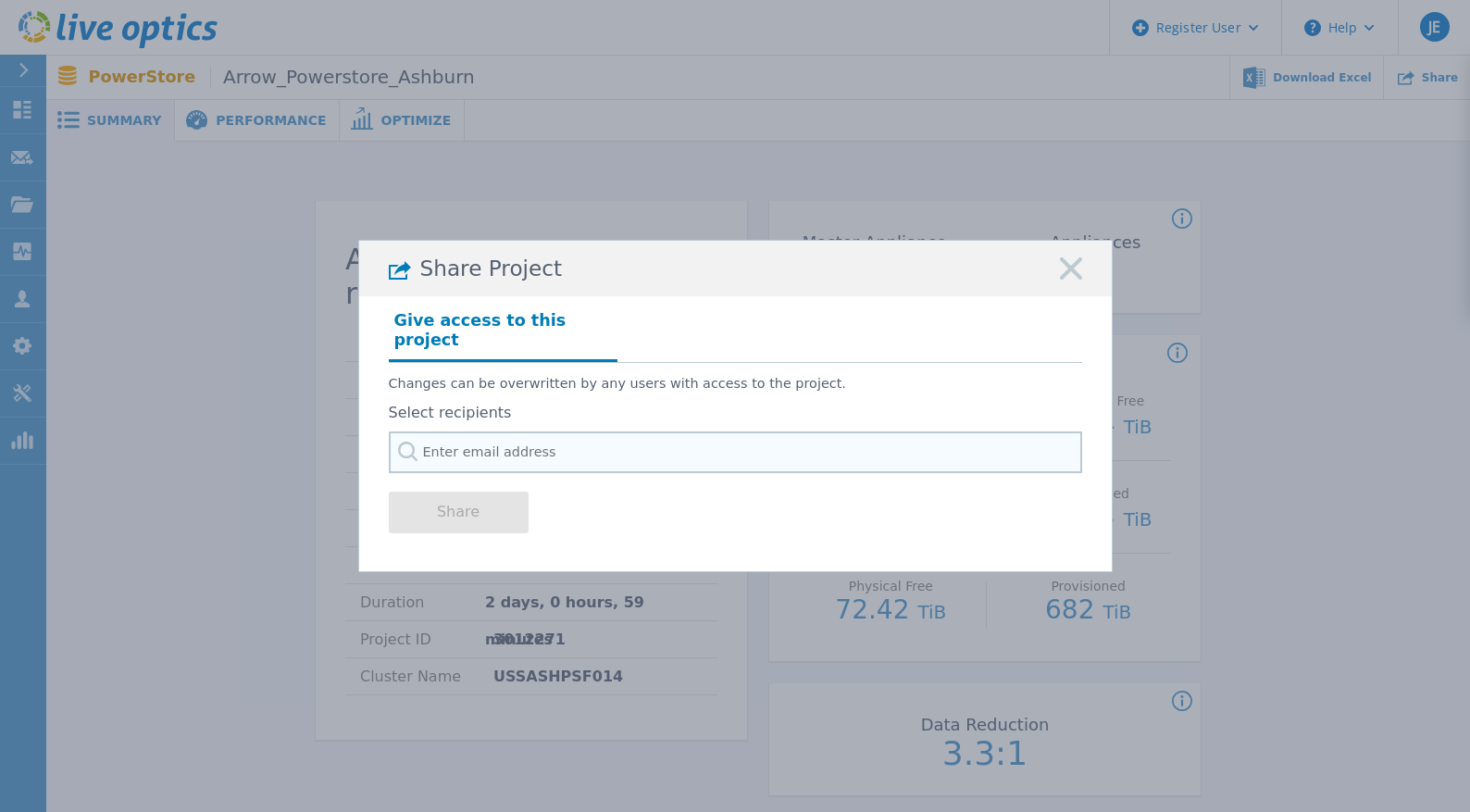
click at [662, 454] on input "text" at bounding box center [735, 451] width 693 height 42
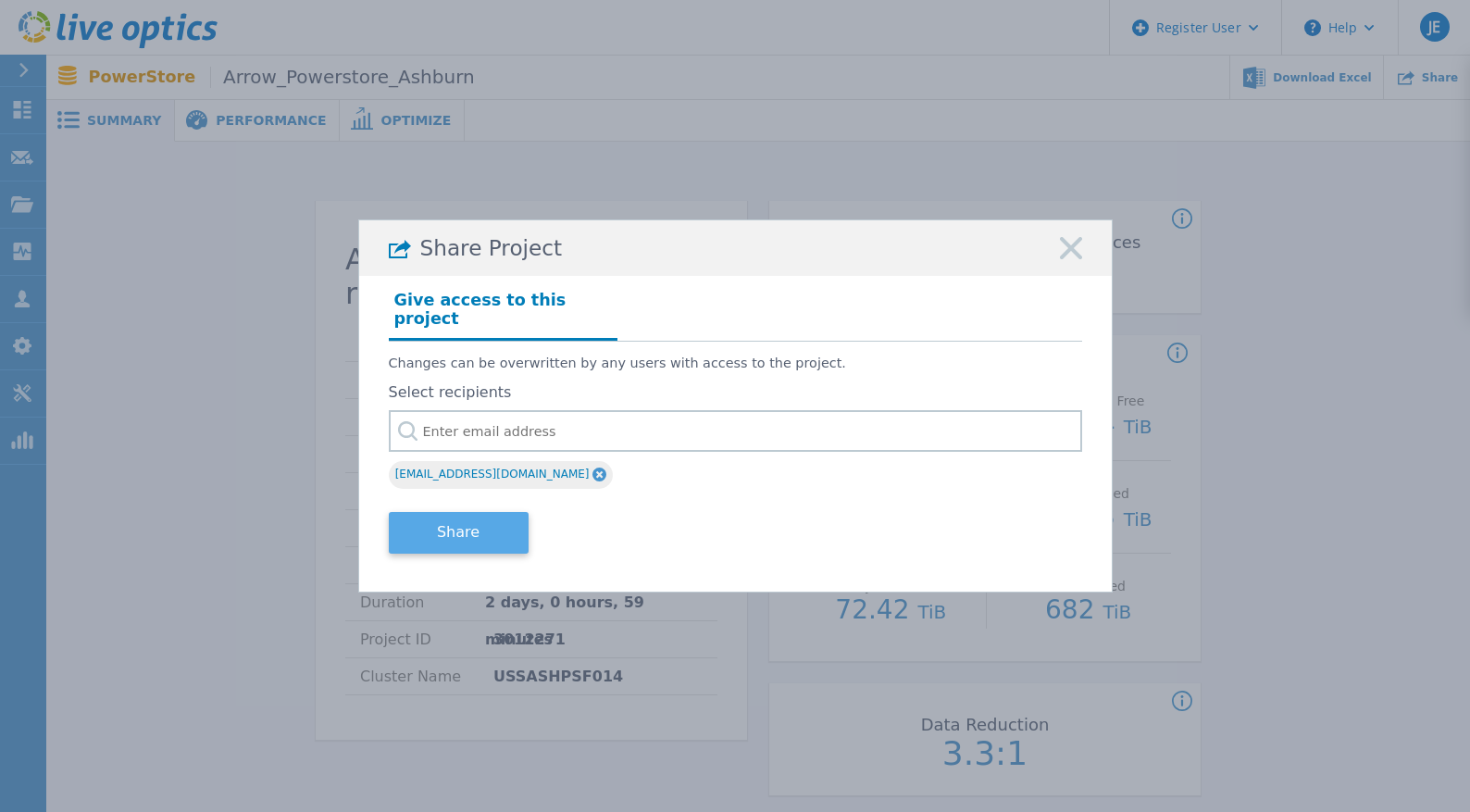
click at [463, 522] on button "Share" at bounding box center [458, 532] width 140 height 42
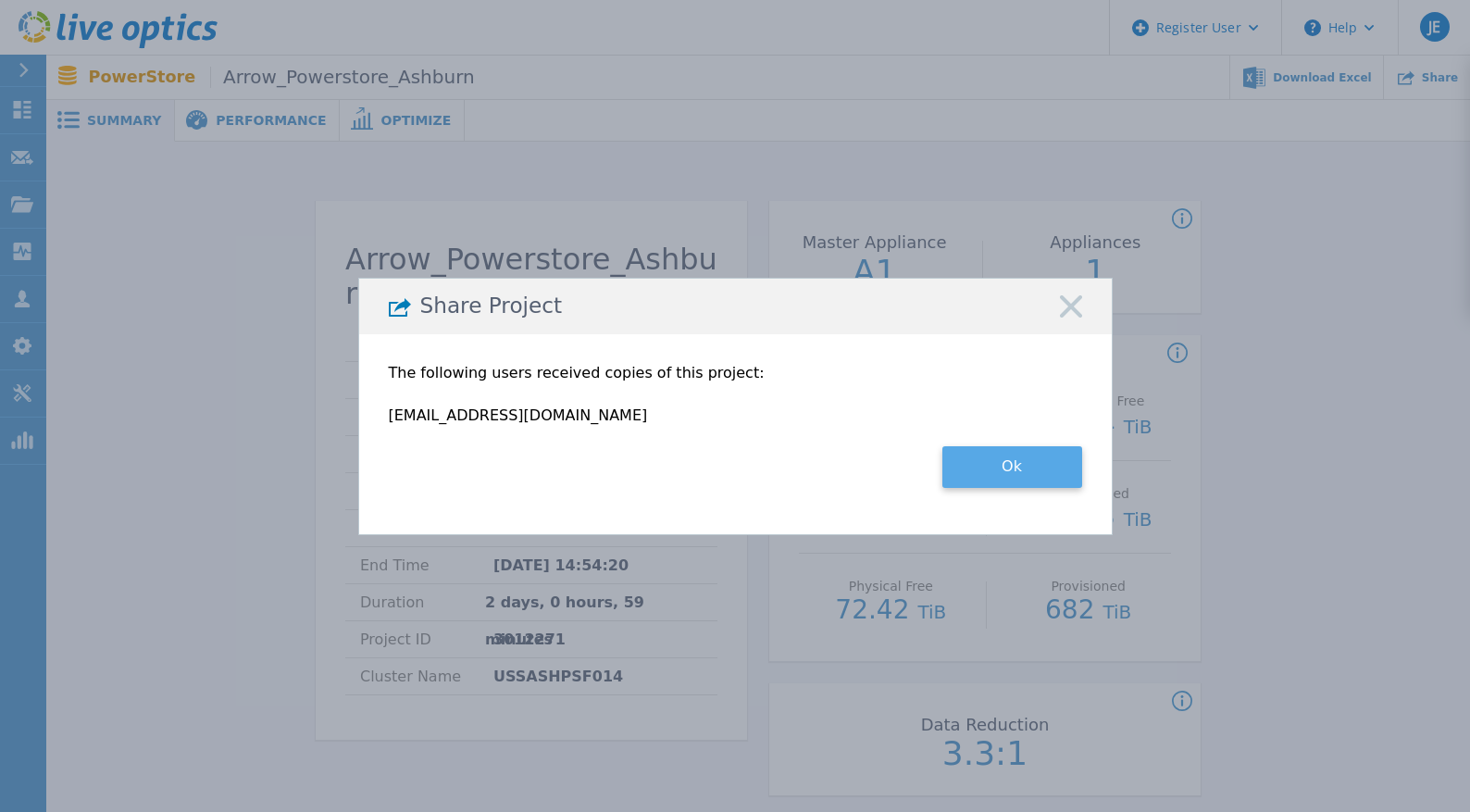
click at [977, 478] on button "Ok" at bounding box center [1013, 466] width 140 height 42
